Goal: Task Accomplishment & Management: Complete application form

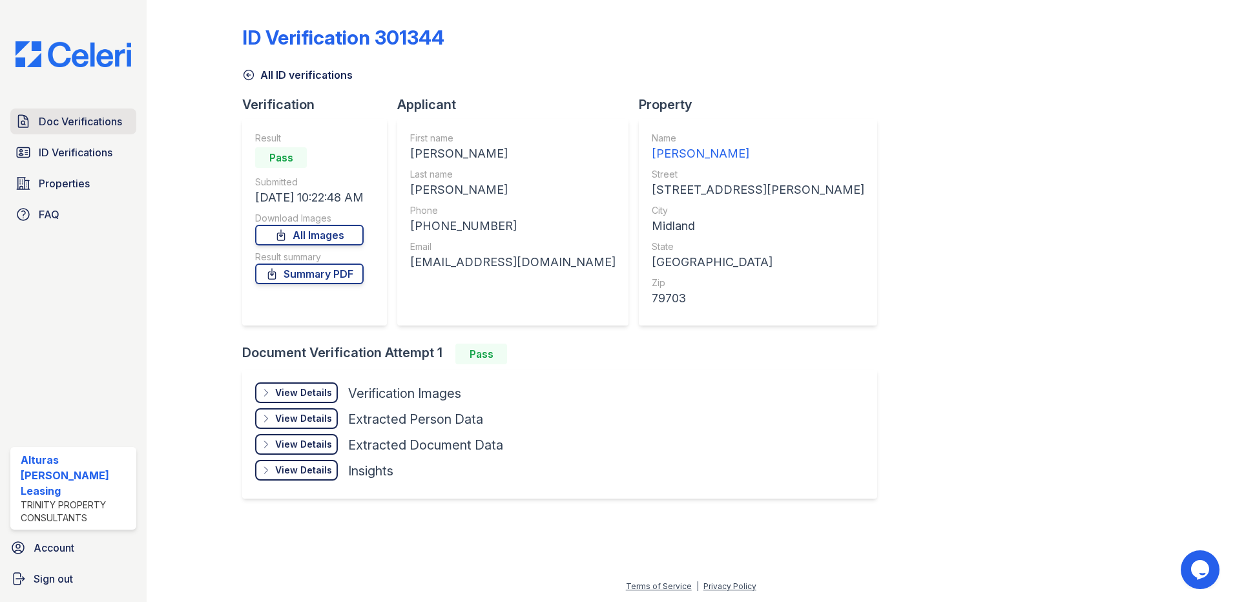
click at [79, 119] on span "Doc Verifications" at bounding box center [80, 122] width 83 height 16
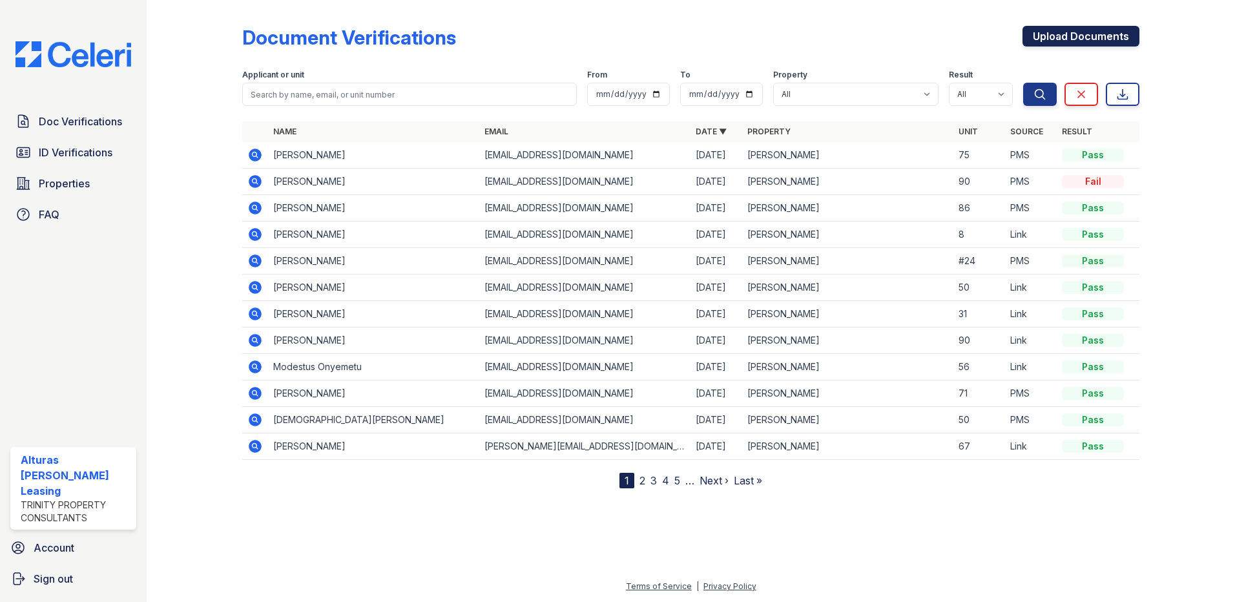
click at [1091, 34] on link "Upload Documents" at bounding box center [1081, 36] width 117 height 21
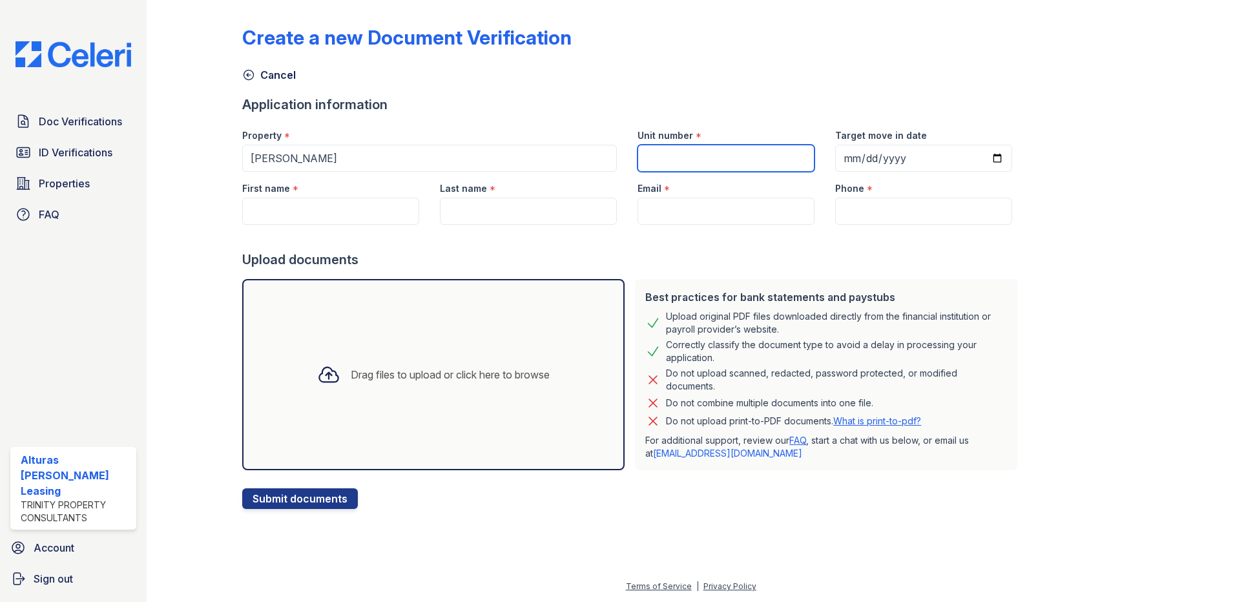
click at [647, 165] on input "Unit number" at bounding box center [726, 158] width 177 height 27
type input "90"
click at [978, 158] on input "Target move in date" at bounding box center [923, 158] width 177 height 27
type input "[DATE]"
click at [286, 214] on input "First name" at bounding box center [330, 211] width 177 height 27
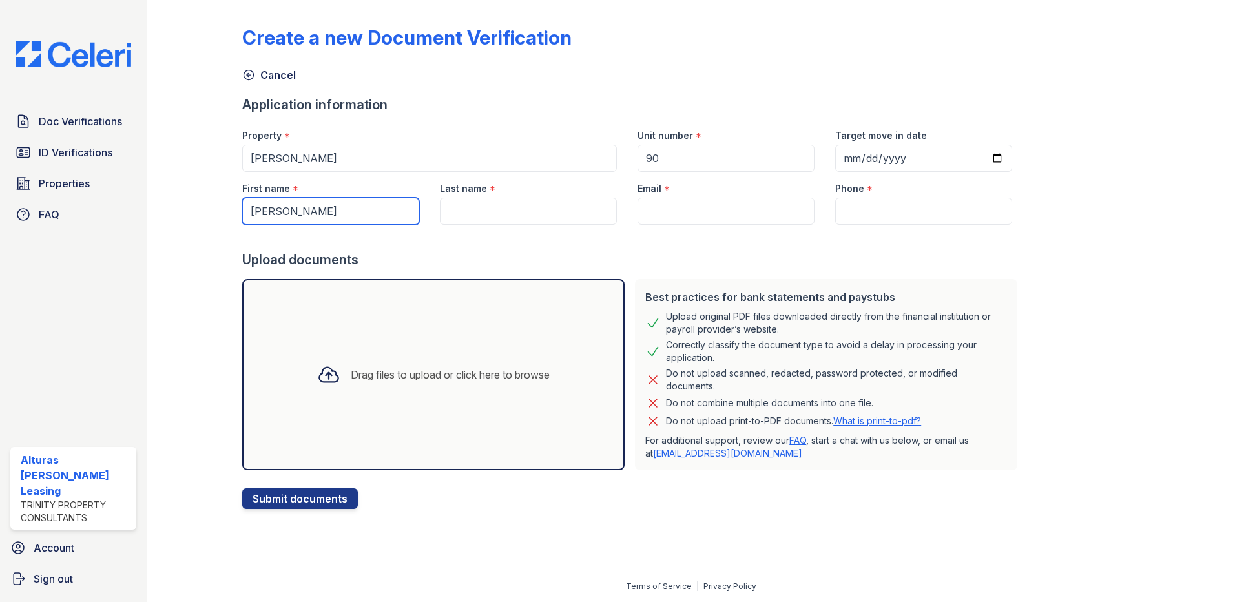
type input "[PERSON_NAME]"
click at [455, 202] on input "Last name" at bounding box center [528, 211] width 177 height 27
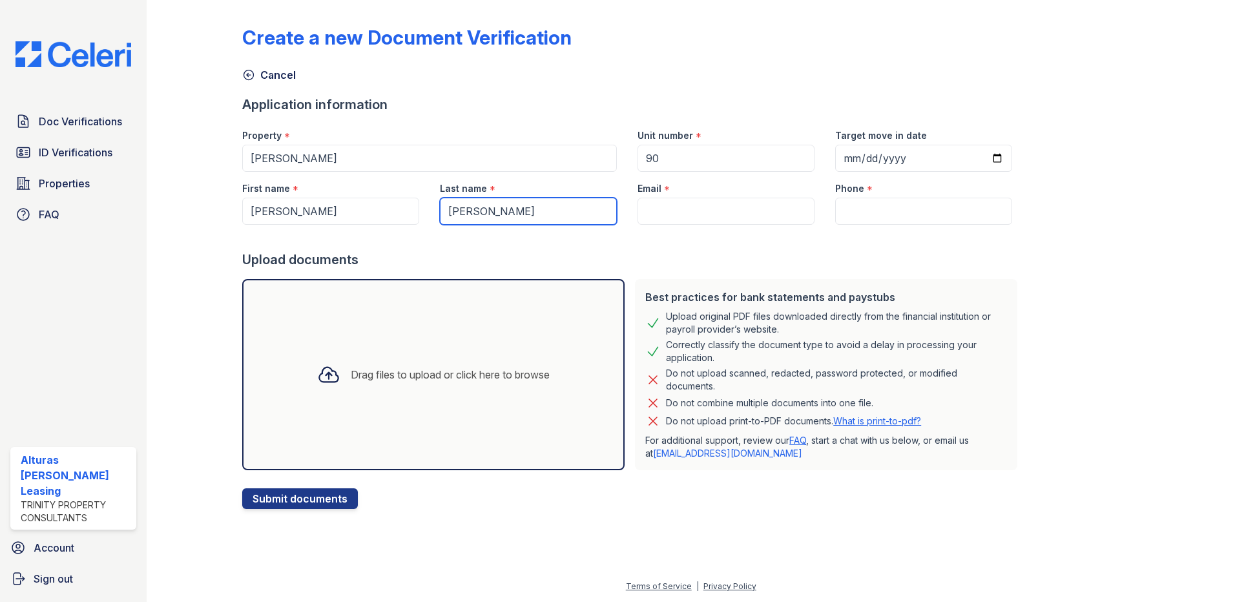
type input "[PERSON_NAME]"
click at [650, 211] on input "Email" at bounding box center [726, 211] width 177 height 27
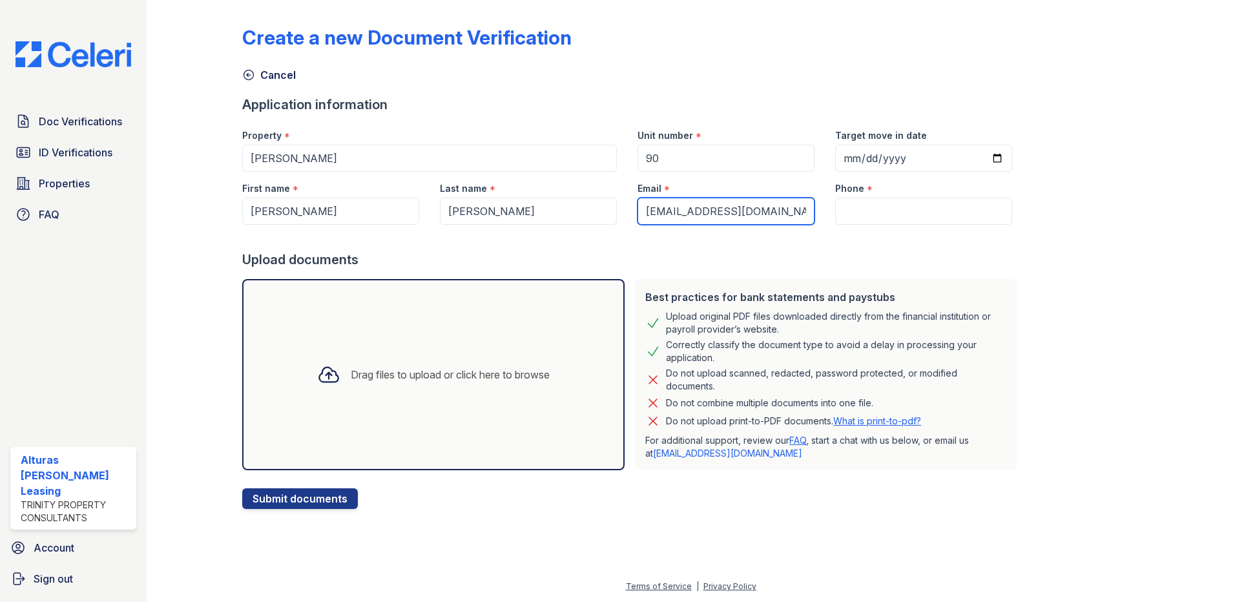
type input "[EMAIL_ADDRESS][DOMAIN_NAME]"
click at [837, 207] on input "Phone" at bounding box center [923, 211] width 177 height 27
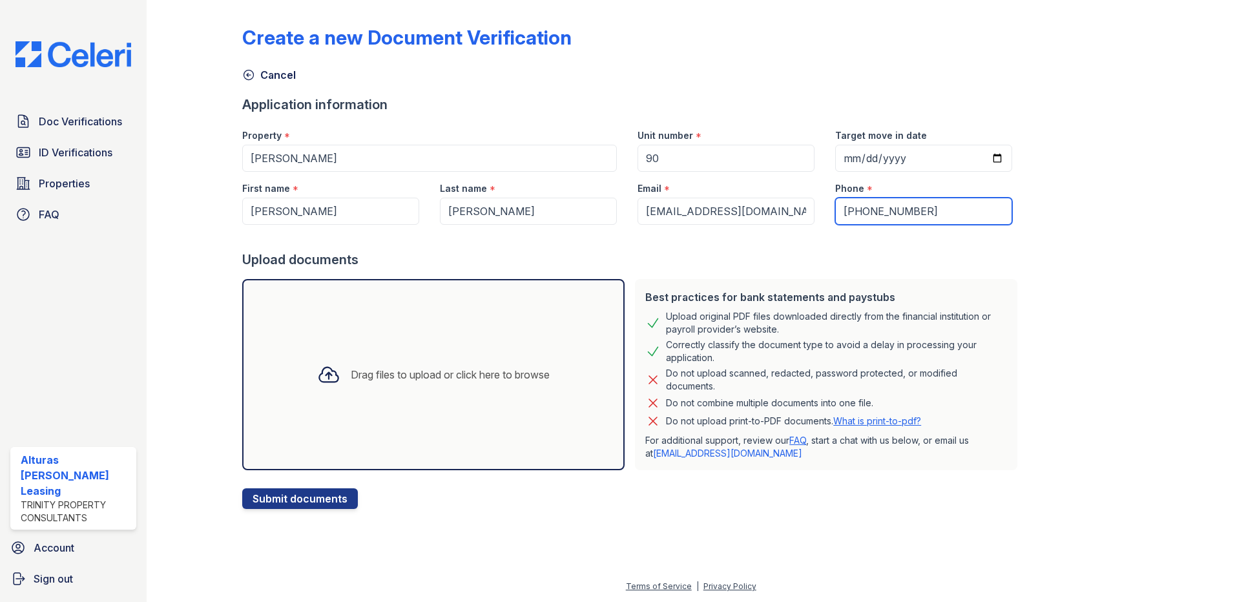
type input "[PHONE_NUMBER]"
click at [421, 379] on div "Drag files to upload or click here to browse" at bounding box center [450, 375] width 199 height 16
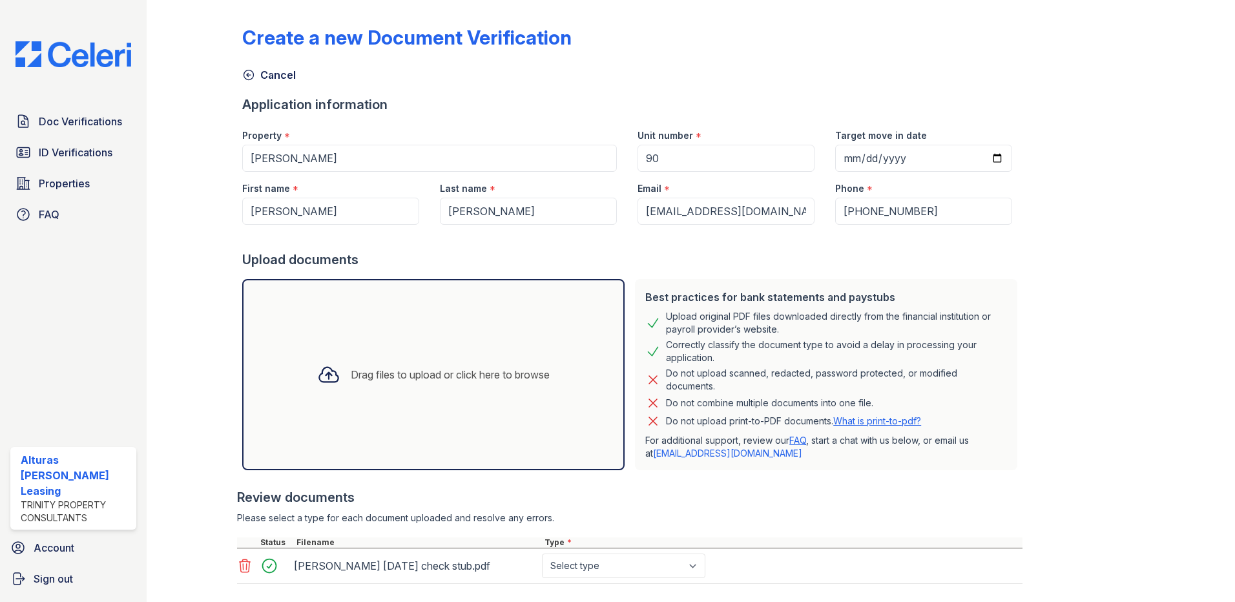
click at [375, 373] on div "Drag files to upload or click here to browse" at bounding box center [450, 375] width 199 height 16
click at [358, 383] on div "Drag files to upload or click here to browse" at bounding box center [433, 375] width 253 height 44
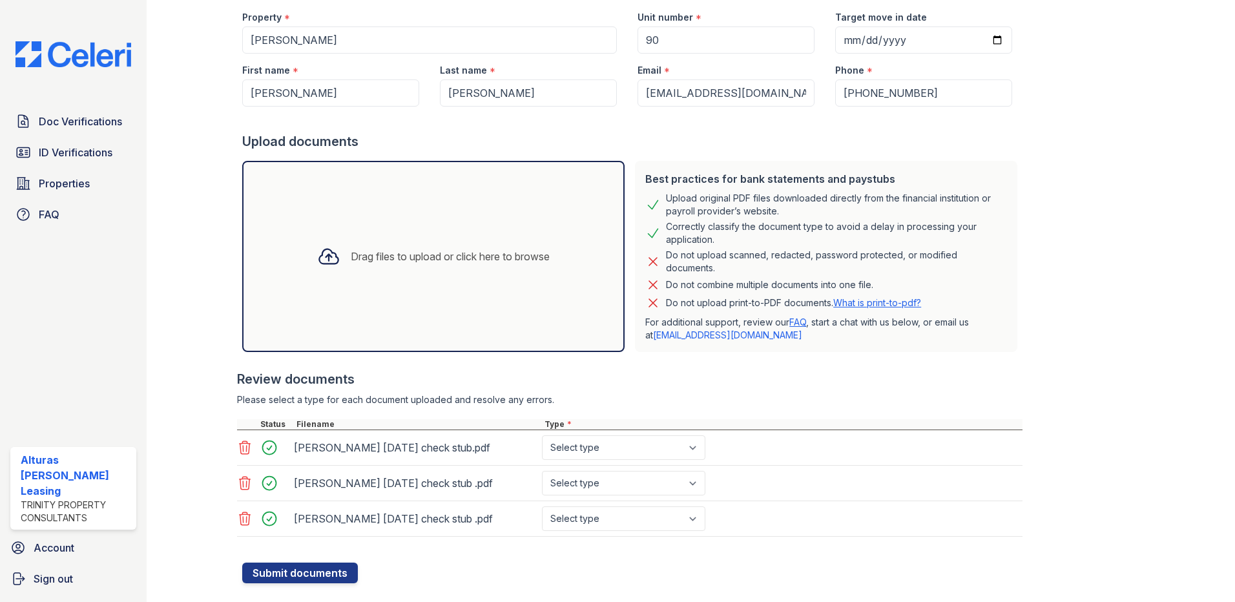
scroll to position [143, 0]
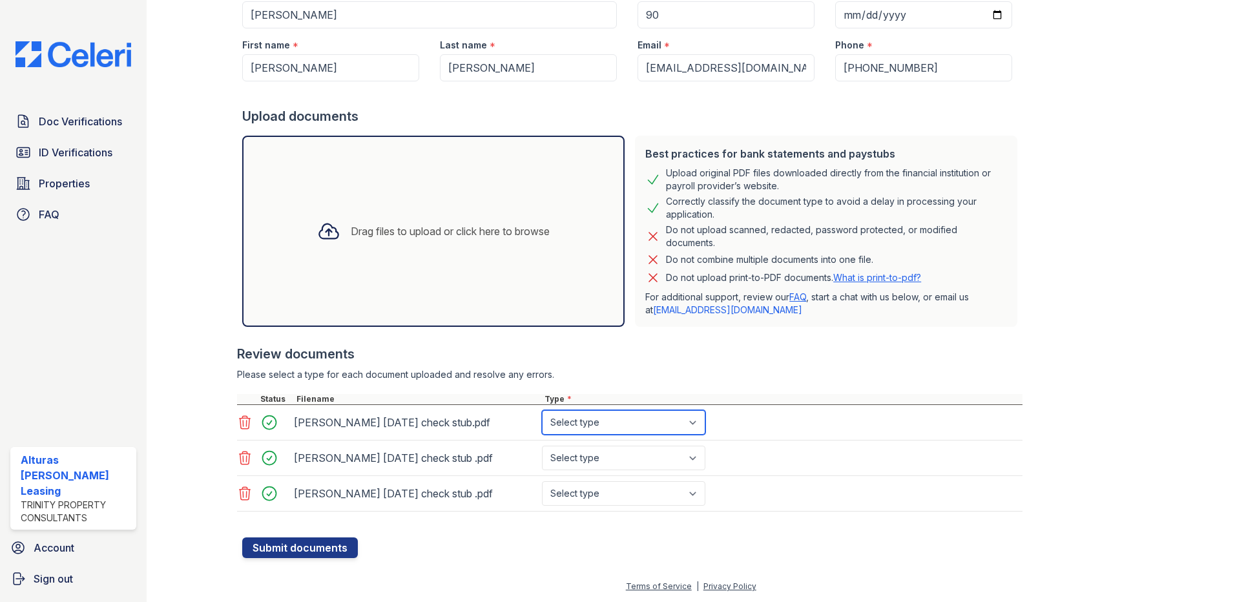
click at [692, 421] on select "Select type Paystub Bank Statement Offer Letter Tax Documents Benefit Award Let…" at bounding box center [623, 422] width 163 height 25
select select "paystub"
click at [542, 410] on select "Select type Paystub Bank Statement Offer Letter Tax Documents Benefit Award Let…" at bounding box center [623, 422] width 163 height 25
click at [695, 454] on select "Select type Paystub Bank Statement Offer Letter Tax Documents Benefit Award Let…" at bounding box center [623, 458] width 163 height 25
select select "paystub"
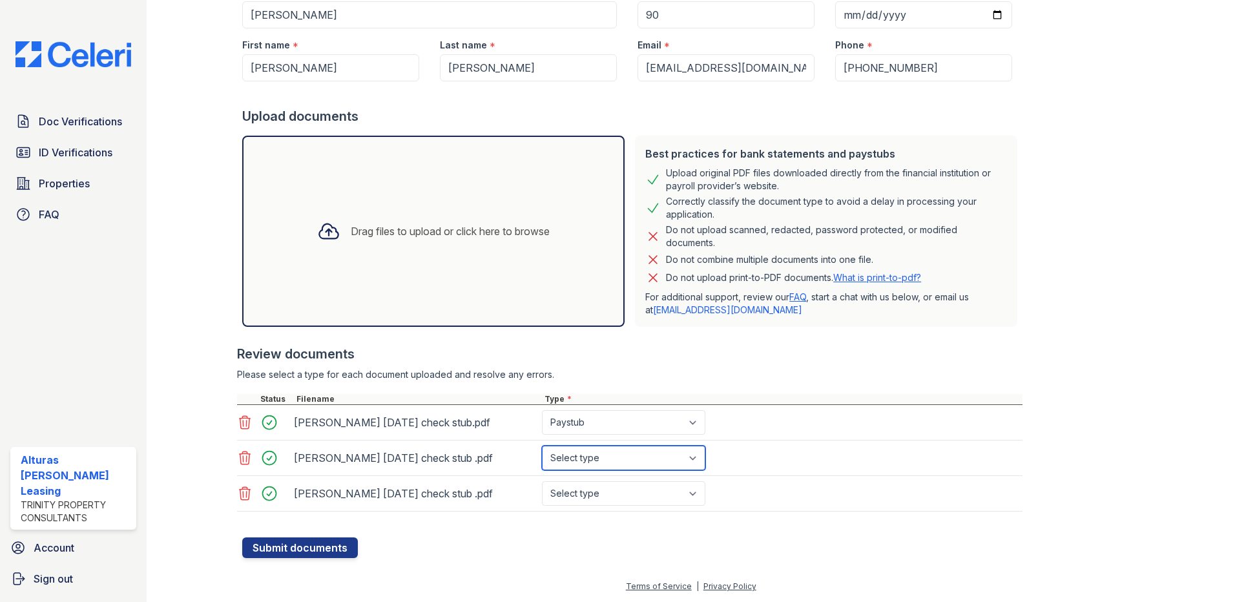
click at [542, 446] on select "Select type Paystub Bank Statement Offer Letter Tax Documents Benefit Award Let…" at bounding box center [623, 458] width 163 height 25
click at [696, 492] on select "Select type Paystub Bank Statement Offer Letter Tax Documents Benefit Award Let…" at bounding box center [623, 493] width 163 height 25
select select "paystub"
click at [542, 481] on select "Select type Paystub Bank Statement Offer Letter Tax Documents Benefit Award Let…" at bounding box center [623, 493] width 163 height 25
click at [335, 549] on button "Submit documents" at bounding box center [300, 548] width 116 height 21
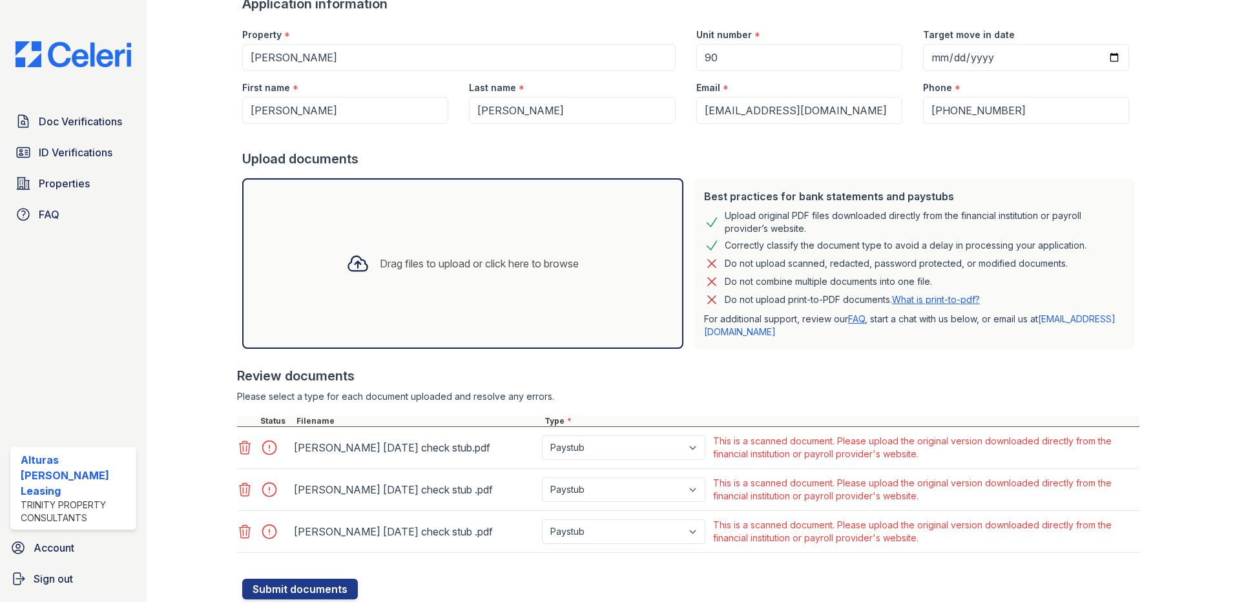
scroll to position [0, 0]
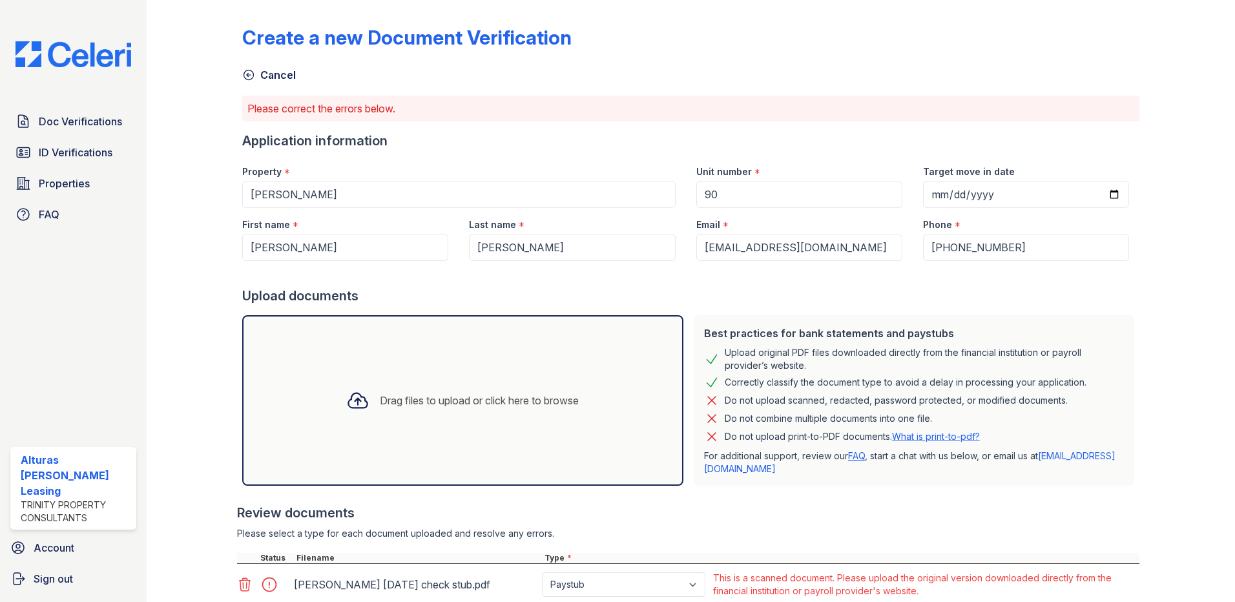
click at [265, 72] on link "Cancel" at bounding box center [269, 75] width 54 height 16
